Goal: Task Accomplishment & Management: Use online tool/utility

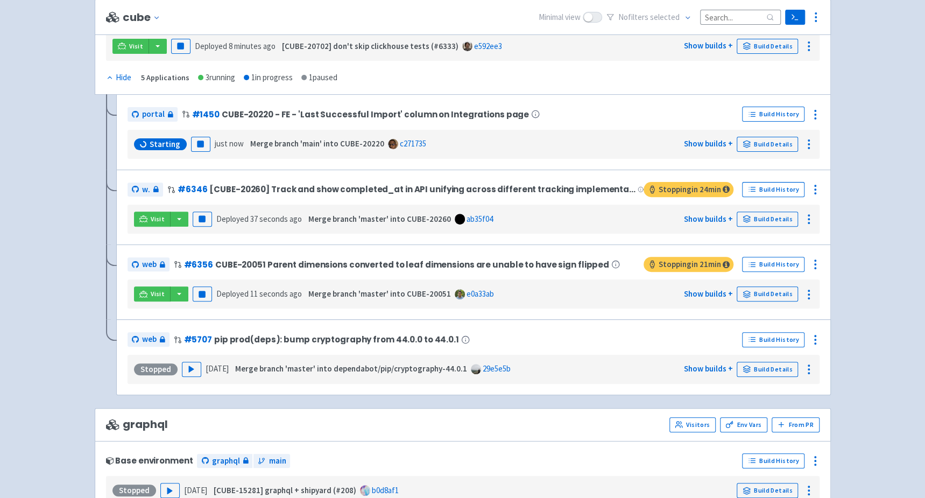
scroll to position [172, 0]
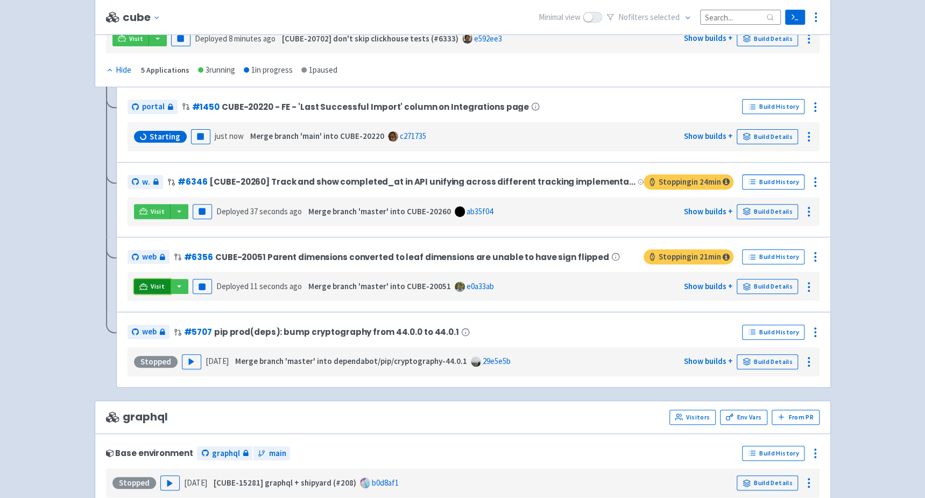
click at [140, 284] on icon at bounding box center [143, 287] width 8 height 8
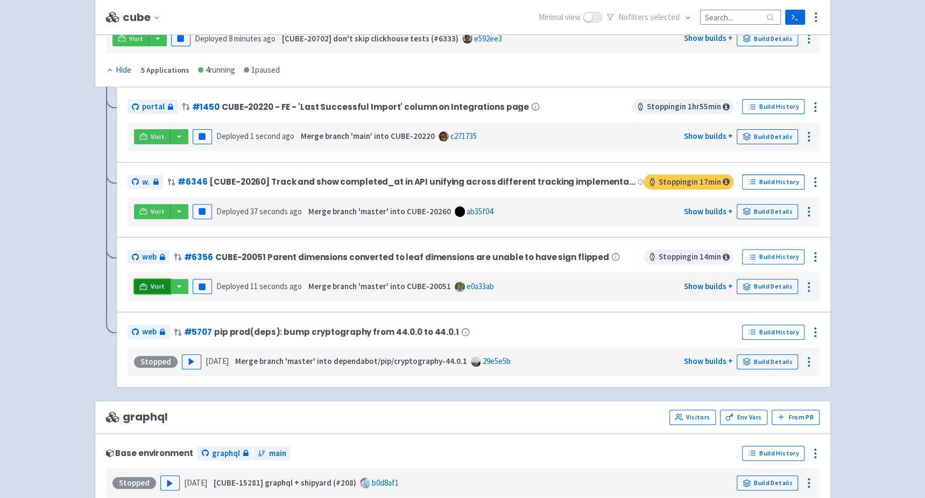
click at [142, 283] on icon at bounding box center [143, 287] width 8 height 8
click at [144, 283] on icon at bounding box center [143, 286] width 8 height 6
click at [201, 287] on icon "button" at bounding box center [202, 287] width 8 height 8
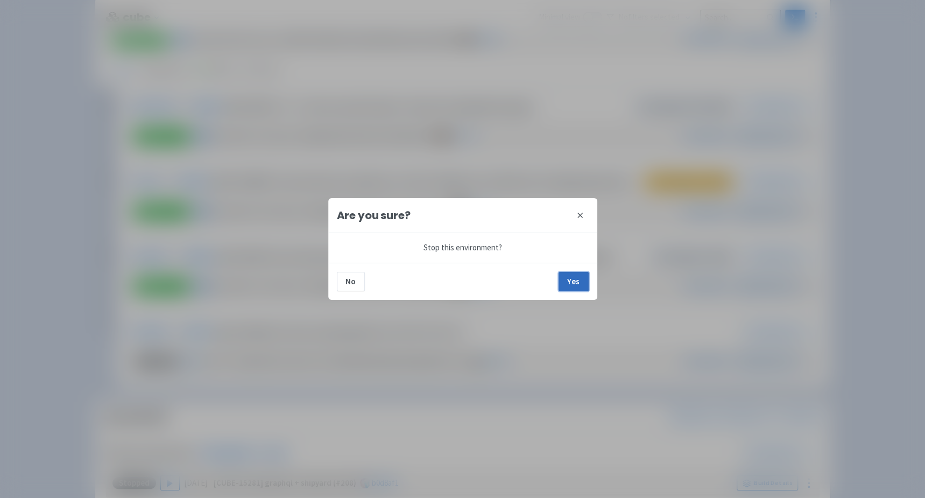
click at [570, 286] on button "Yes" at bounding box center [574, 281] width 30 height 19
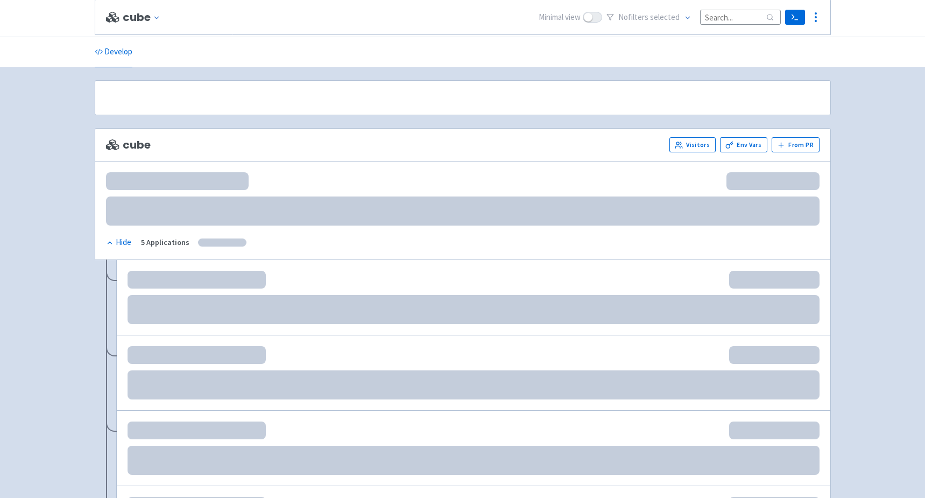
scroll to position [172, 0]
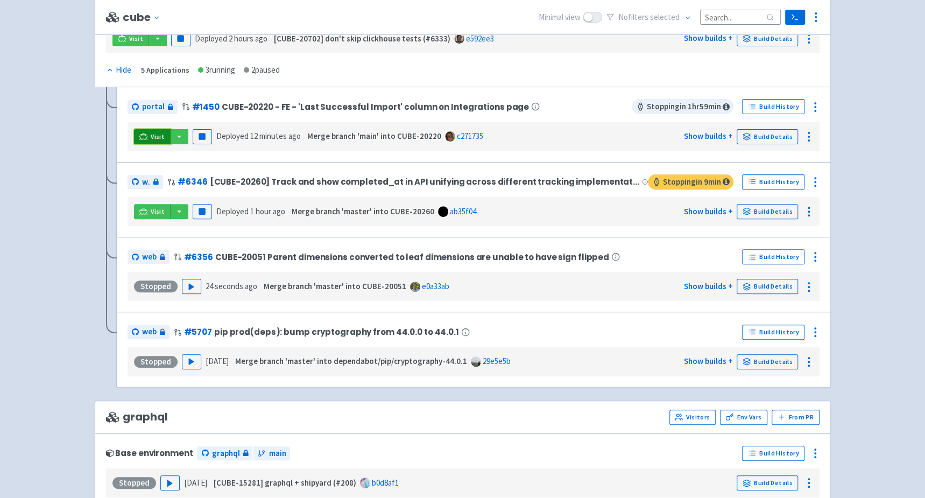
click at [147, 133] on link "Visit" at bounding box center [152, 136] width 37 height 15
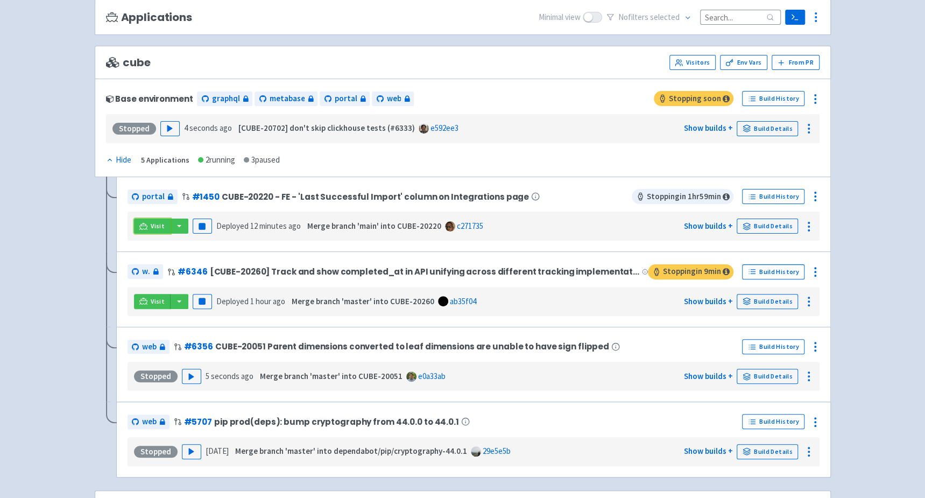
scroll to position [79, 0]
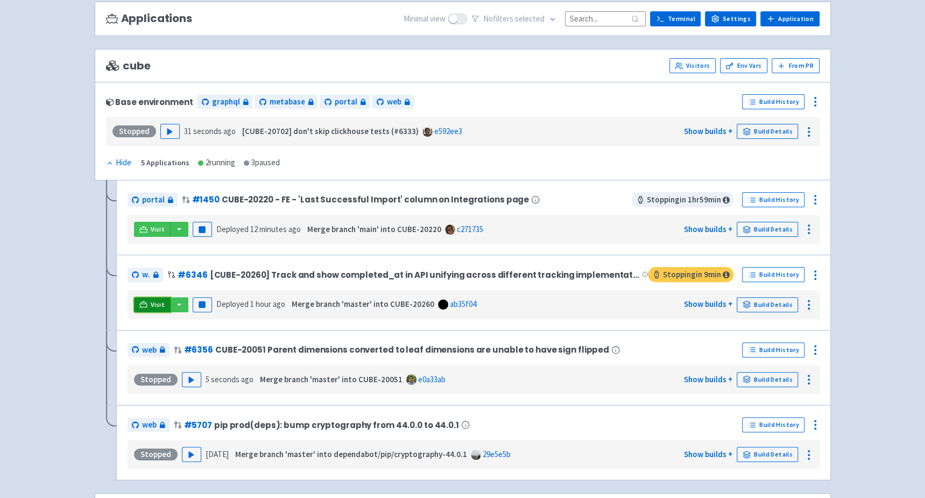
click at [151, 300] on span "Visit" at bounding box center [158, 304] width 14 height 9
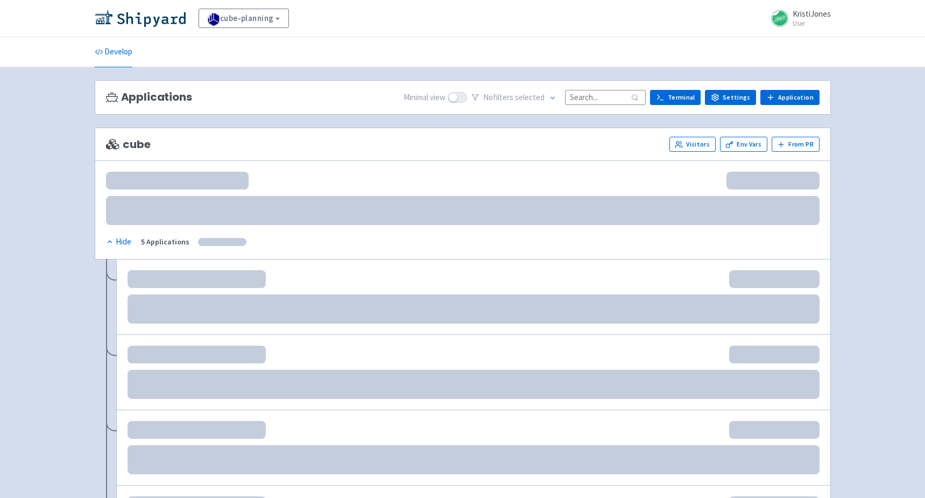
scroll to position [79, 0]
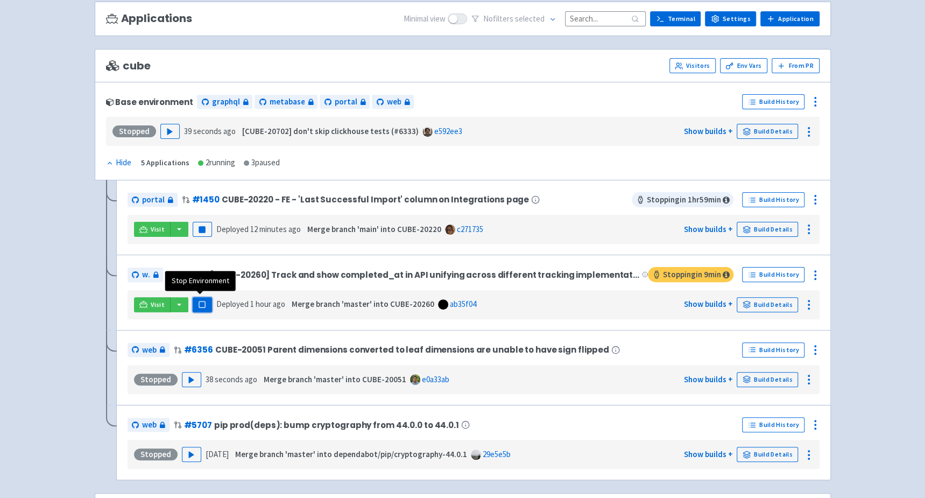
click at [200, 301] on rect "button" at bounding box center [202, 304] width 6 height 6
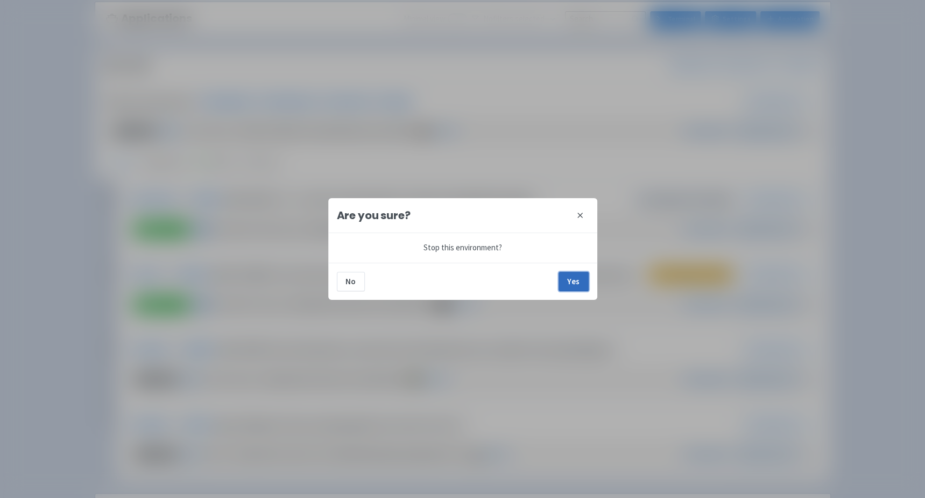
click at [574, 278] on button "Yes" at bounding box center [574, 281] width 30 height 19
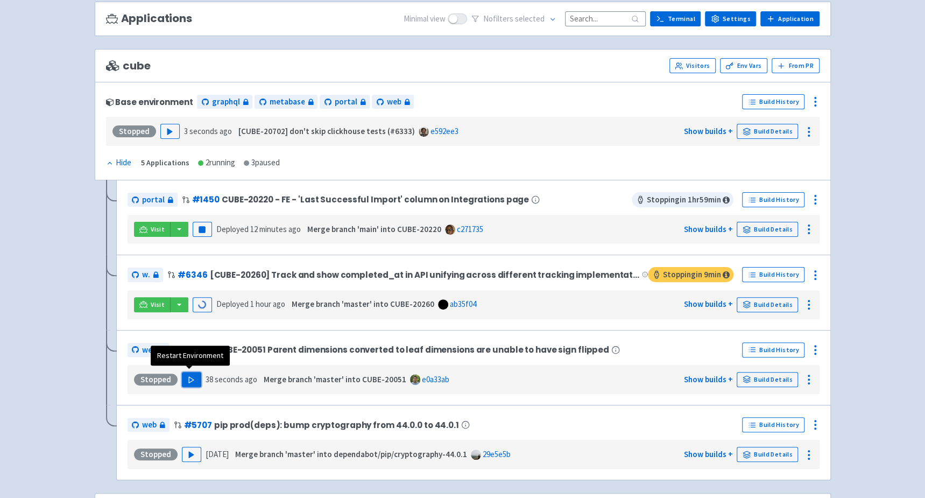
click at [191, 377] on icon "button" at bounding box center [191, 380] width 8 height 8
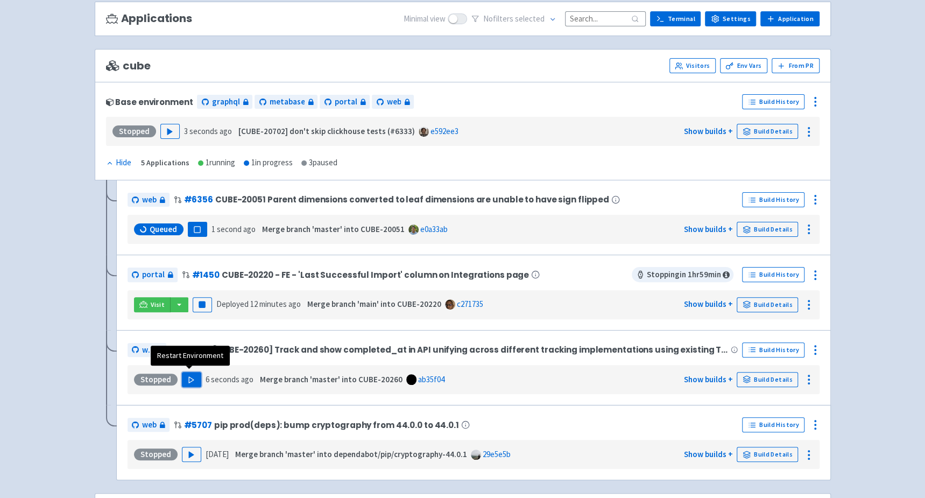
click at [189, 380] on button "Play" at bounding box center [191, 379] width 19 height 15
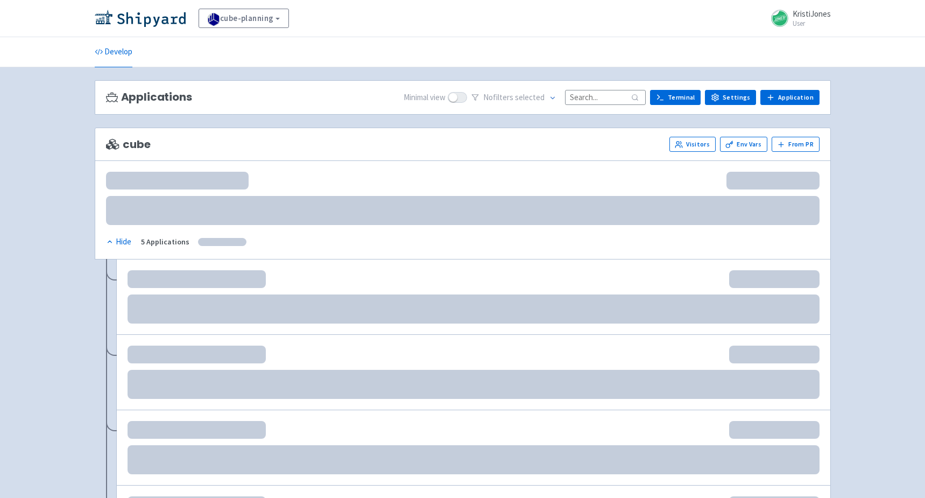
scroll to position [79, 0]
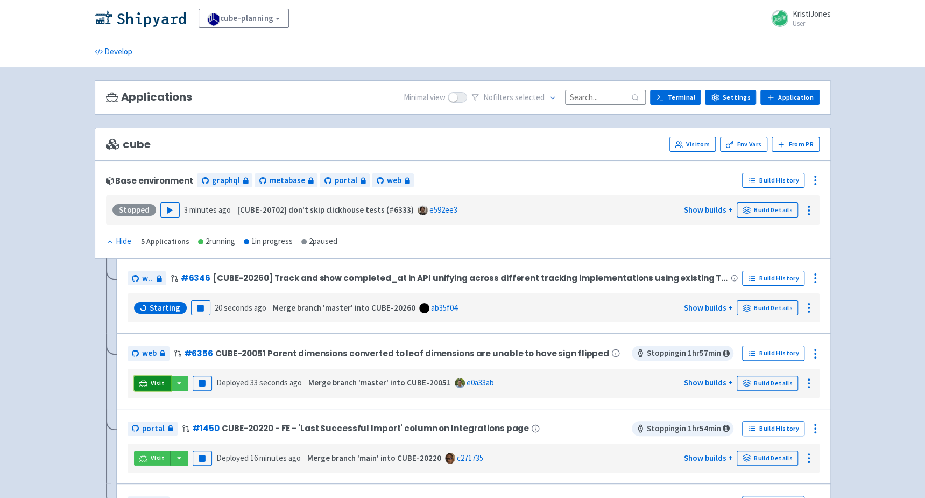
click at [145, 381] on icon at bounding box center [143, 383] width 8 height 8
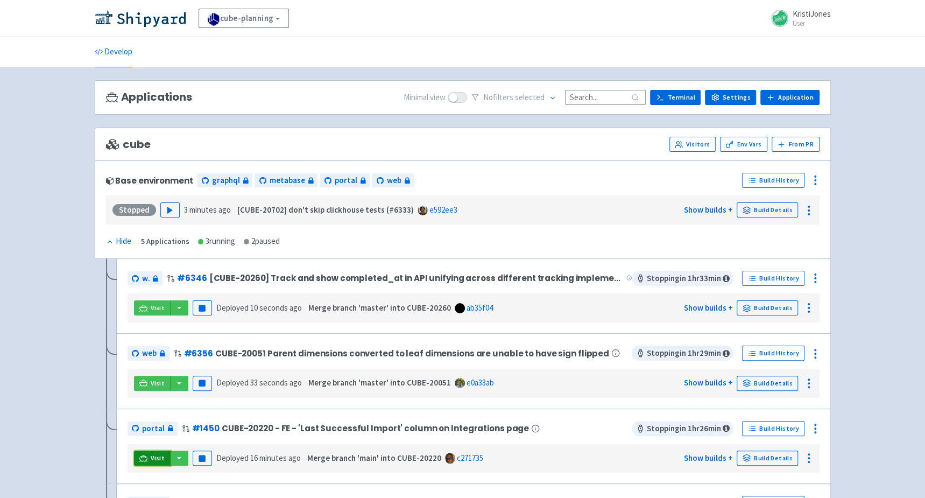
click at [148, 460] on link "Visit" at bounding box center [152, 457] width 37 height 15
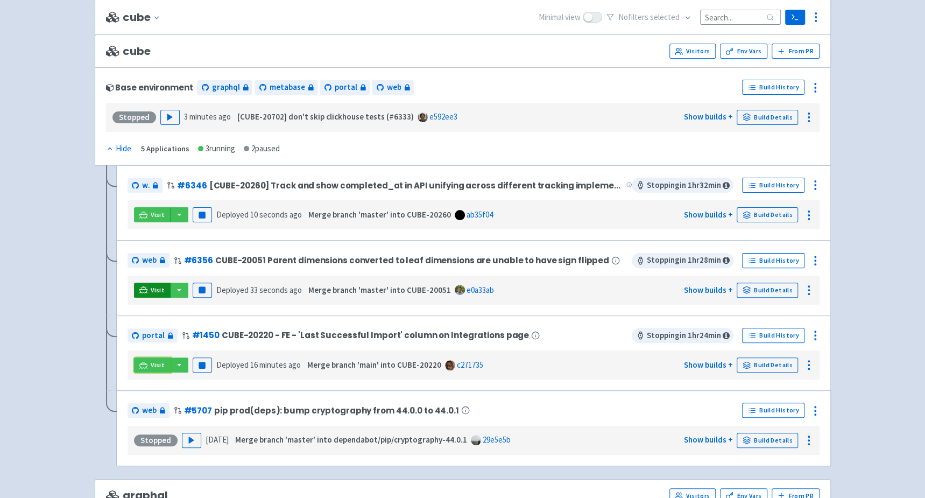
scroll to position [93, 0]
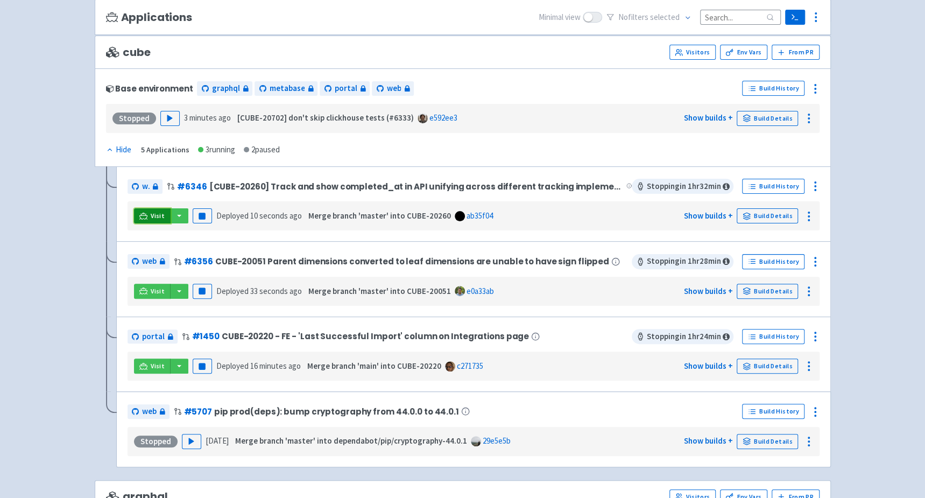
click at [147, 217] on link "Visit" at bounding box center [152, 215] width 37 height 15
